Goal: Transaction & Acquisition: Download file/media

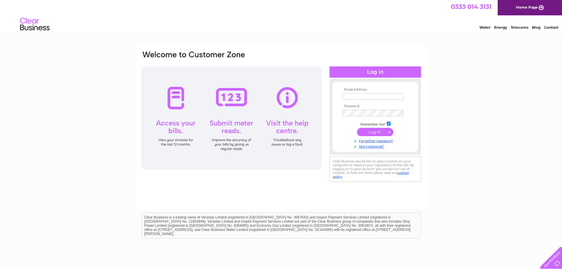
type input "susie@mcleodglaziers.co.uk"
click at [375, 133] on input "submit" at bounding box center [375, 132] width 36 height 8
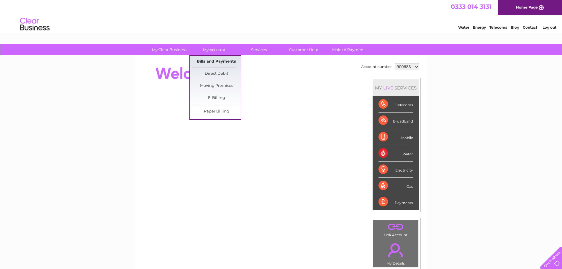
click at [214, 60] on link "Bills and Payments" at bounding box center [216, 62] width 49 height 12
click at [217, 60] on link "Bills and Payments" at bounding box center [216, 62] width 49 height 12
click at [202, 60] on link "Bills and Payments" at bounding box center [216, 62] width 49 height 12
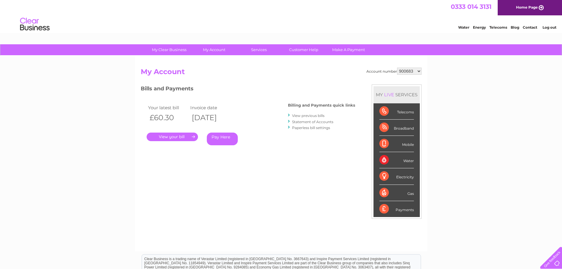
click at [410, 69] on select "900683 901160 907354 911931 921231 922826 1120823" at bounding box center [409, 71] width 24 height 7
select select "901160"
click at [397, 68] on select "900683 901160 907354 911931 921231 922826 1120823" at bounding box center [409, 71] width 24 height 7
click at [414, 72] on select "900683 901160 907354 911931 921231 922826 1120823" at bounding box center [409, 71] width 24 height 7
select select "907354"
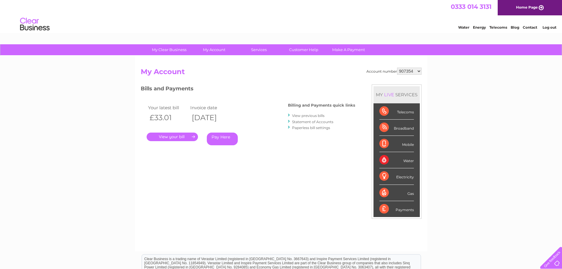
click at [397, 68] on select "900683 901160 907354 911931 921231 922826 1120823" at bounding box center [409, 71] width 24 height 7
click at [411, 72] on select "900683 901160 907354 911931 921231 922826 1120823" at bounding box center [409, 71] width 24 height 7
select select "911931"
click at [397, 68] on select "900683 901160 907354 911931 921231 922826 1120823" at bounding box center [409, 71] width 24 height 7
click at [414, 73] on select "900683 901160 907354 911931 921231 922826 1120823" at bounding box center [409, 71] width 24 height 7
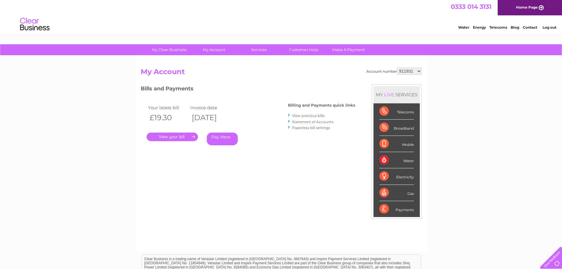
select select "921231"
click at [397, 68] on select "900683 901160 907354 911931 921231 922826 1120823" at bounding box center [409, 71] width 24 height 7
click at [315, 117] on link "View previous bills" at bounding box center [308, 115] width 32 height 4
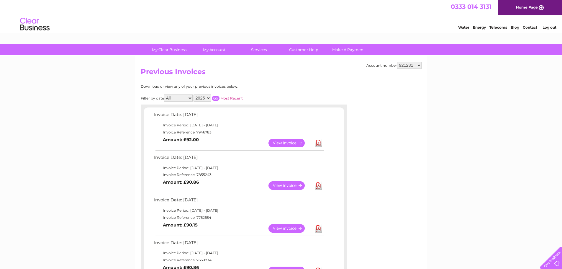
click at [320, 228] on link "Download" at bounding box center [318, 228] width 7 height 9
click at [320, 185] on link "Download" at bounding box center [318, 185] width 7 height 9
click at [320, 144] on link "Download" at bounding box center [318, 143] width 7 height 9
